Goal: Find specific page/section: Find specific page/section

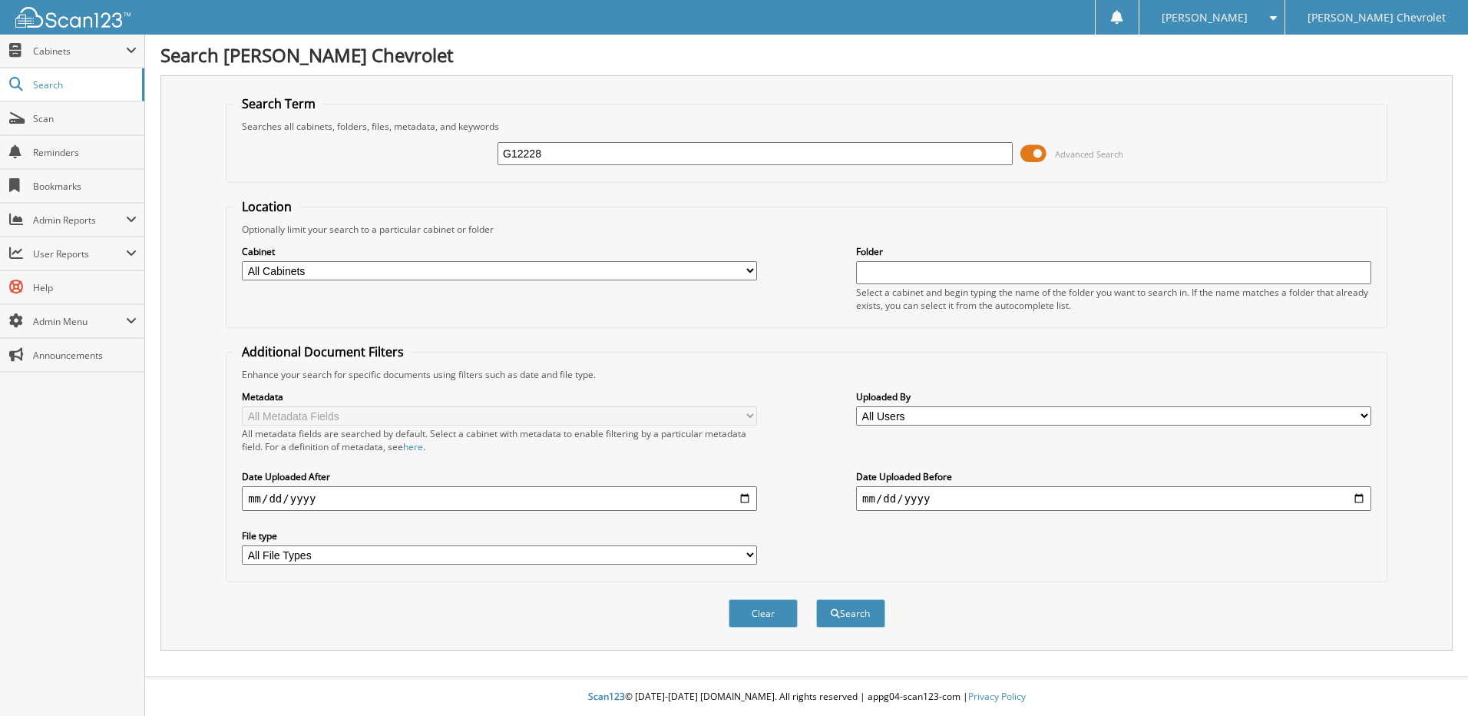
type input "G12228"
click at [849, 614] on button "Search" at bounding box center [850, 613] width 69 height 28
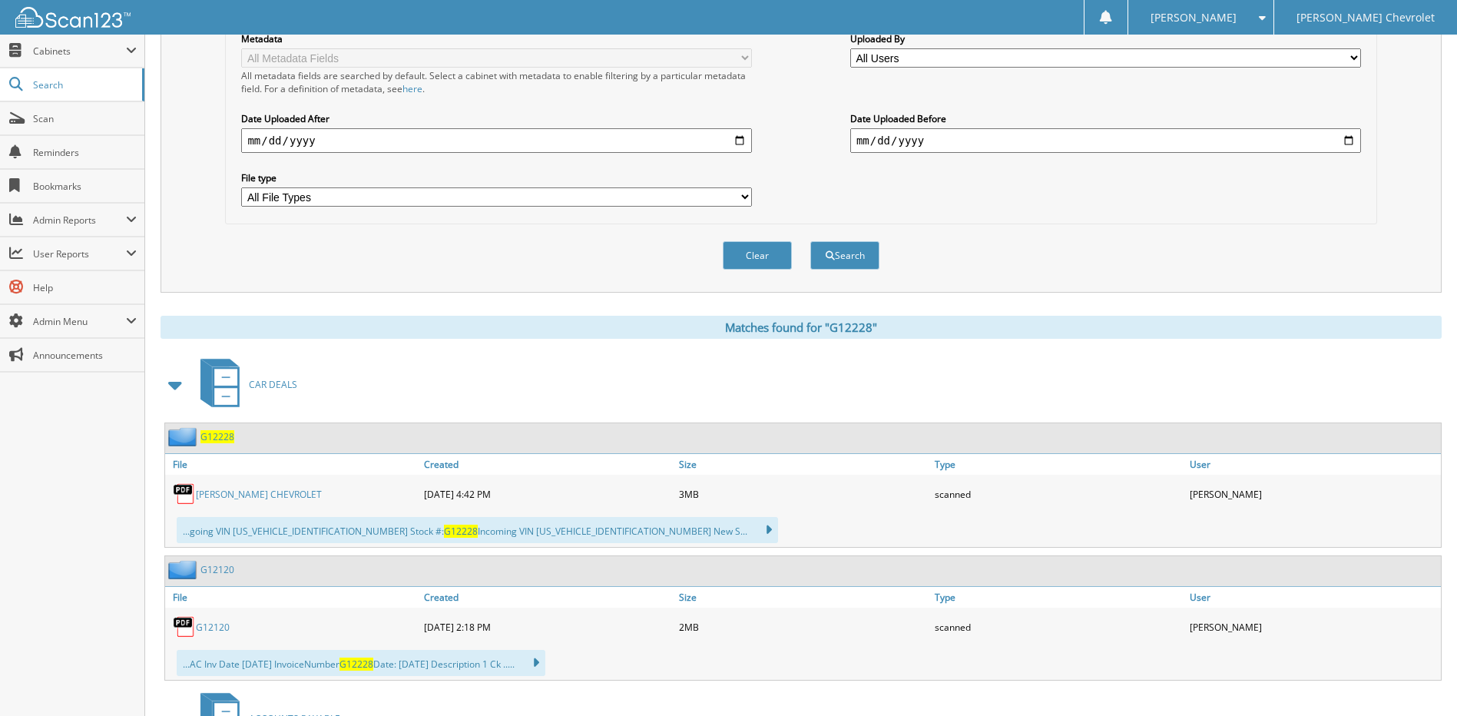
scroll to position [461, 0]
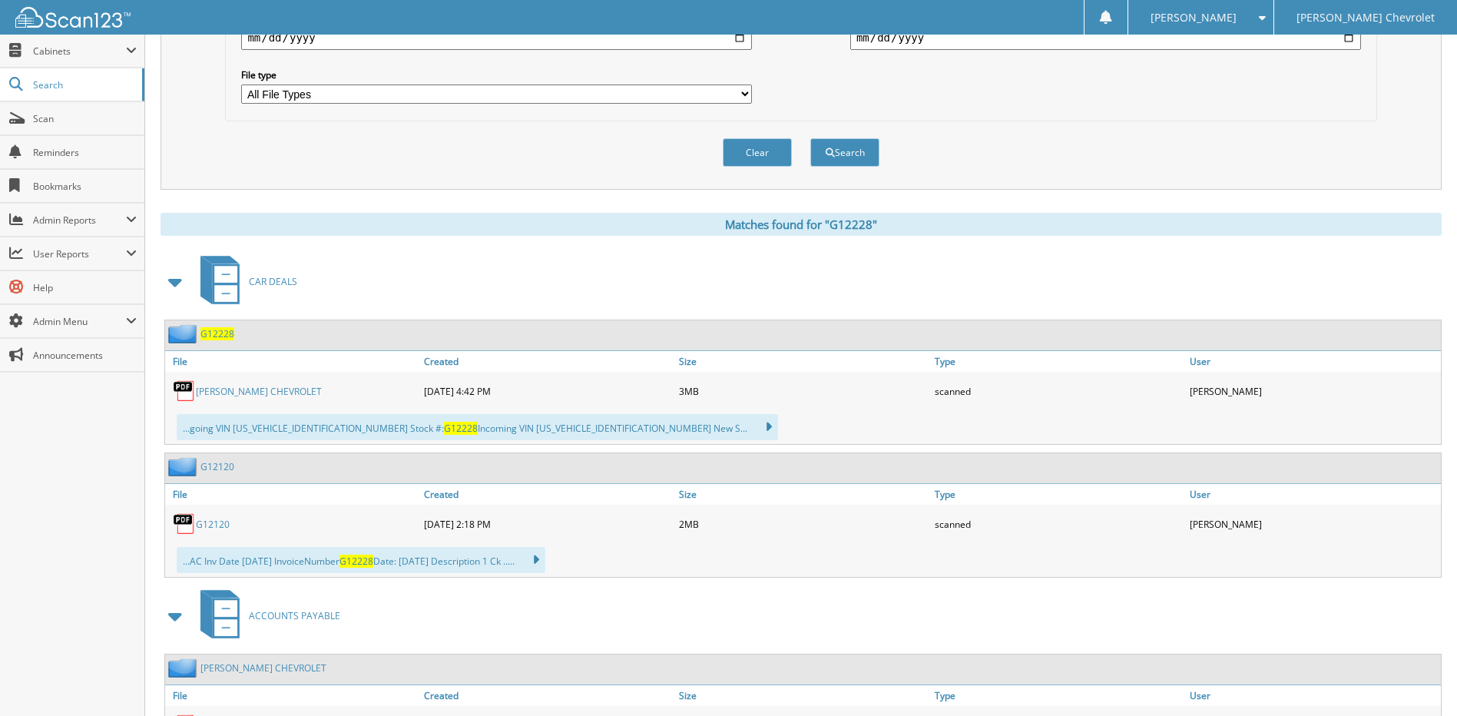
click at [246, 389] on link "[PERSON_NAME] CHEVROLET" at bounding box center [259, 391] width 126 height 13
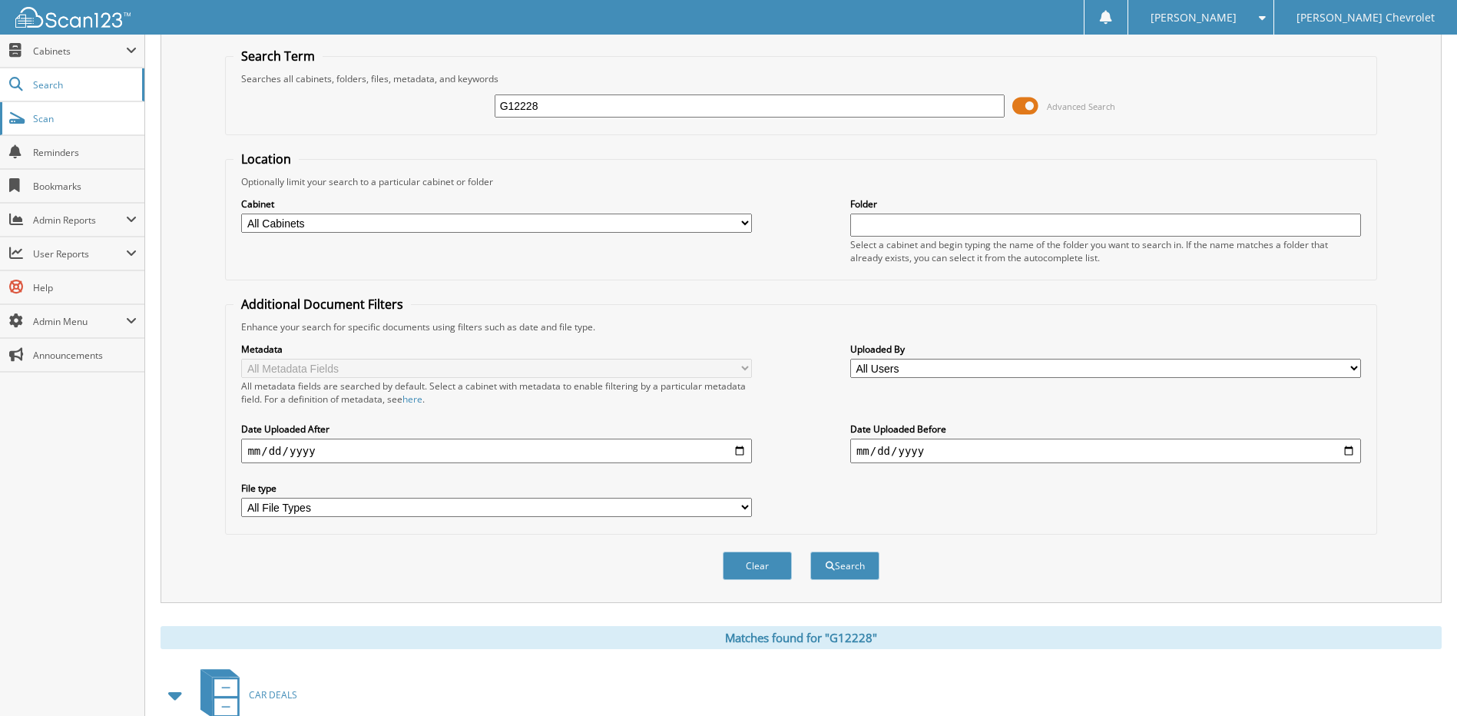
scroll to position [0, 0]
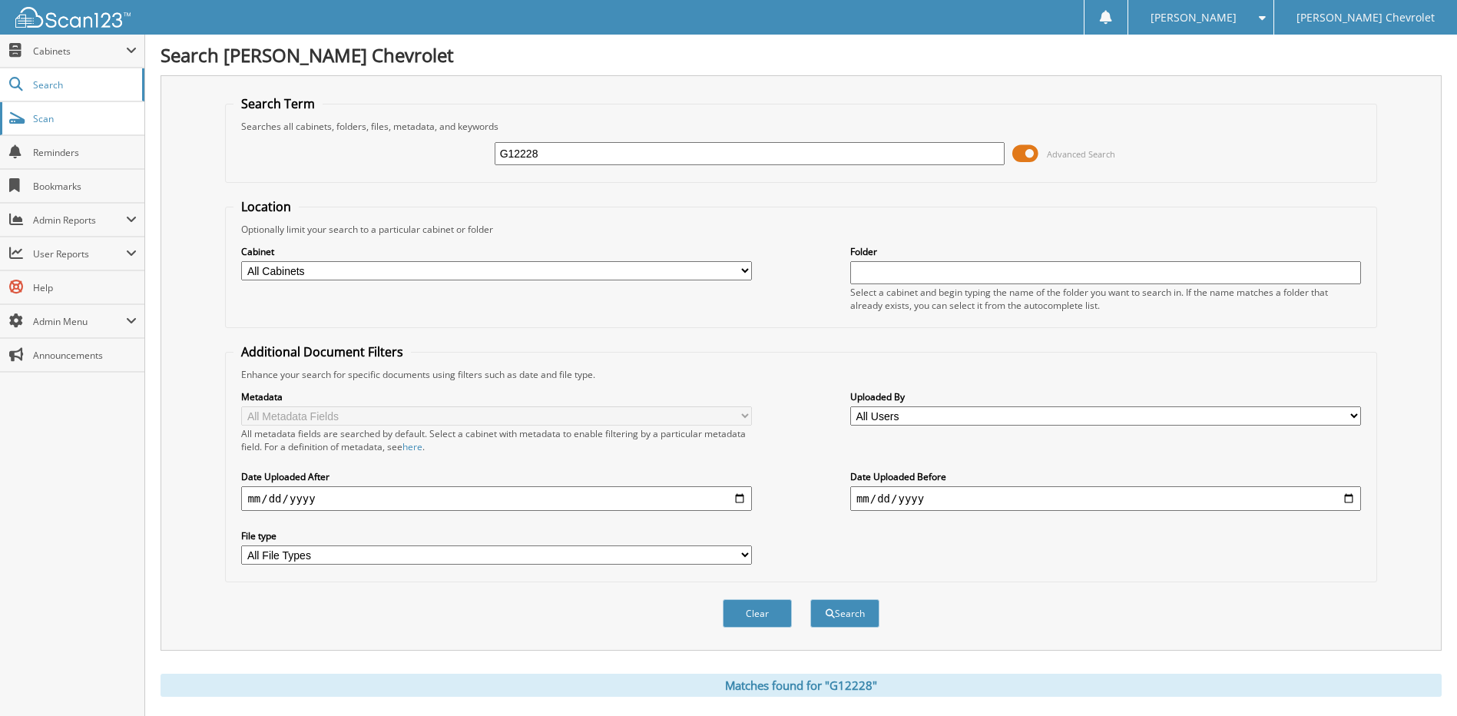
click at [41, 118] on span "Scan" at bounding box center [85, 118] width 104 height 13
